Goal: Find specific page/section: Find specific page/section

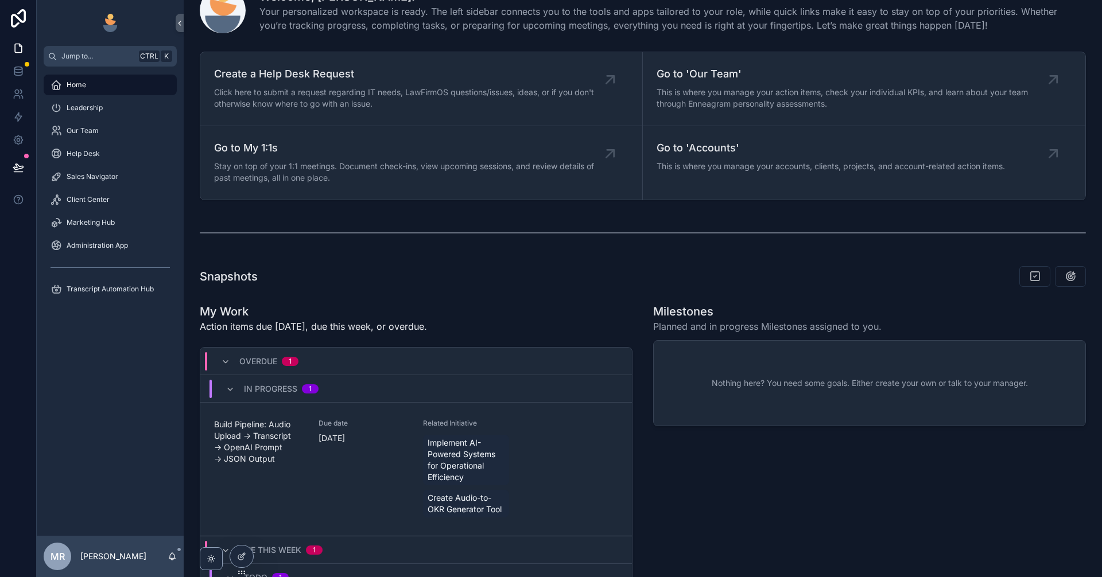
scroll to position [115, 0]
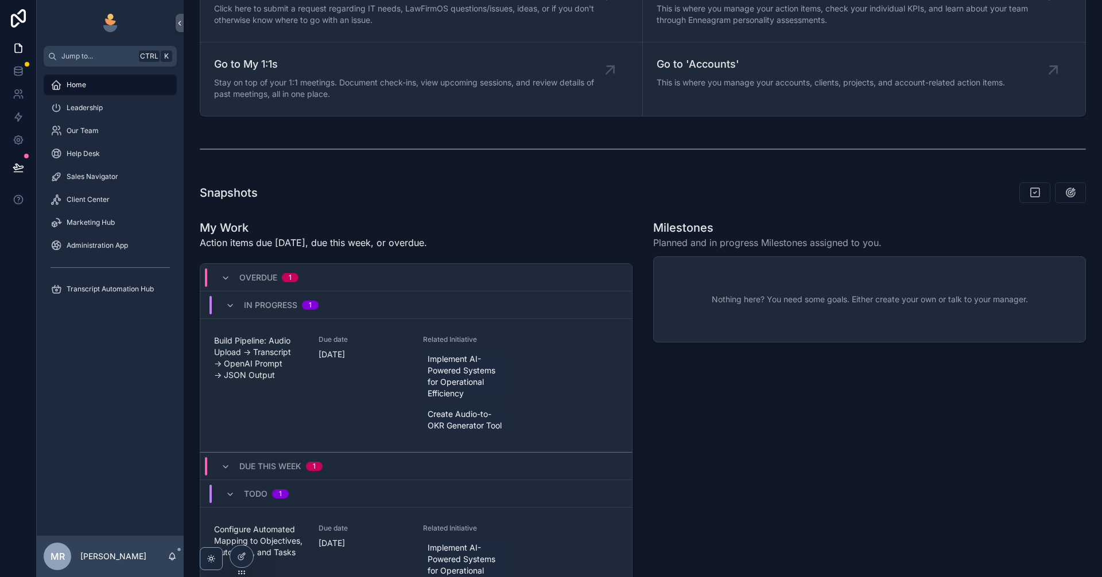
click at [270, 362] on span "Build Pipeline: Audio Upload → Transcript → OpenAI Prompt → JSON Output" at bounding box center [259, 358] width 91 height 46
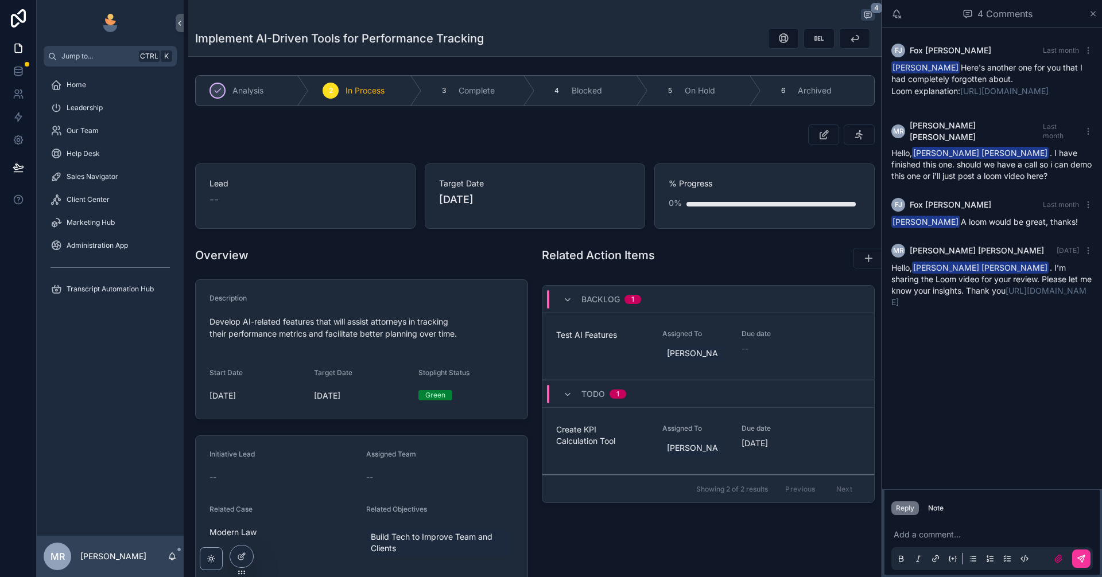
click at [58, 479] on div "Home Leadership Our Team Help Desk Sales Navigator Client Center Marketing Hub …" at bounding box center [110, 301] width 147 height 469
